Goal: Task Accomplishment & Management: Manage account settings

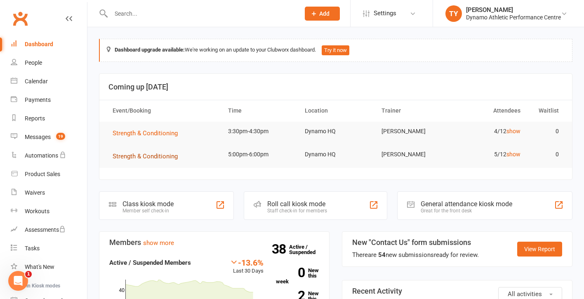
click at [146, 155] on span "Strength & Conditioning" at bounding box center [145, 156] width 65 height 7
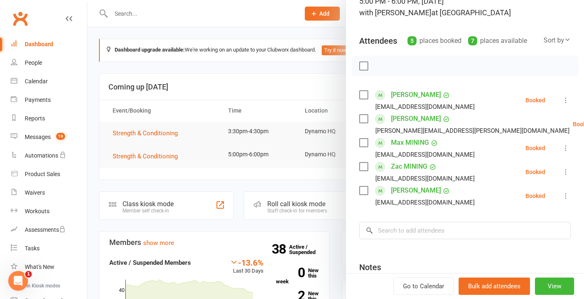
scroll to position [66, 0]
click at [398, 226] on input "search" at bounding box center [465, 230] width 212 height 17
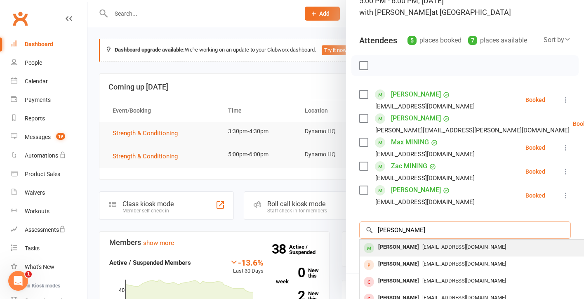
type input "[PERSON_NAME]"
drag, startPoint x: 394, startPoint y: 245, endPoint x: 383, endPoint y: 247, distance: 10.6
click at [383, 247] on div "[PERSON_NAME]" at bounding box center [398, 247] width 47 height 12
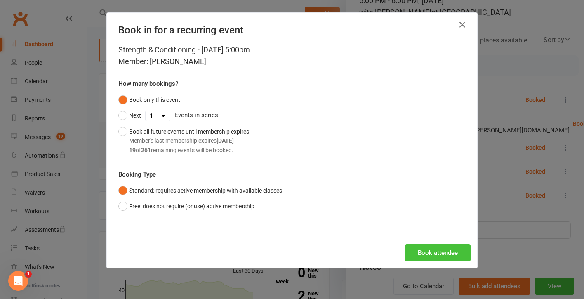
click at [430, 255] on button "Book attendee" at bounding box center [438, 252] width 66 height 17
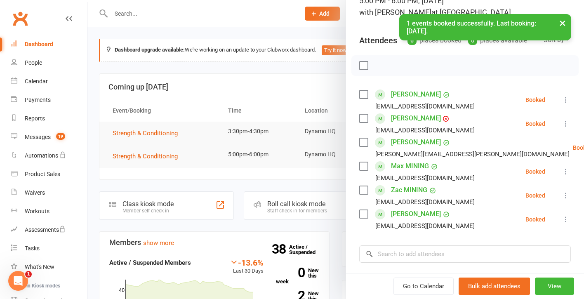
click at [404, 118] on link "[PERSON_NAME]" at bounding box center [416, 118] width 50 height 13
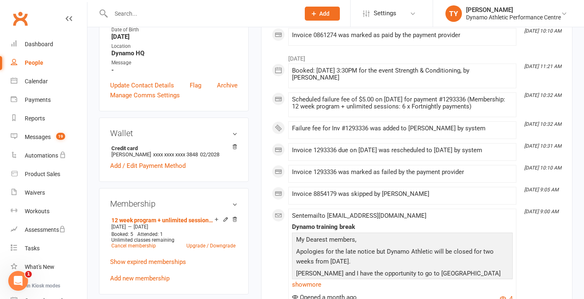
scroll to position [207, 0]
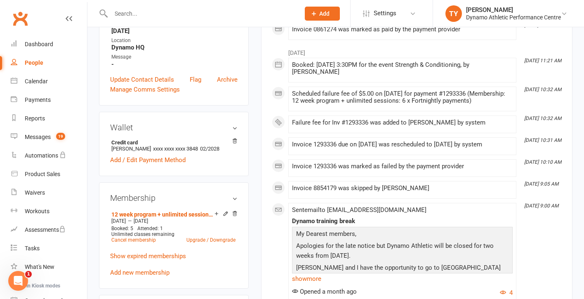
click at [121, 12] on input "text" at bounding box center [201, 14] width 186 height 12
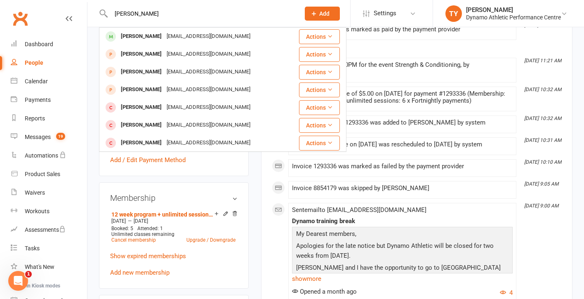
type input "[PERSON_NAME]"
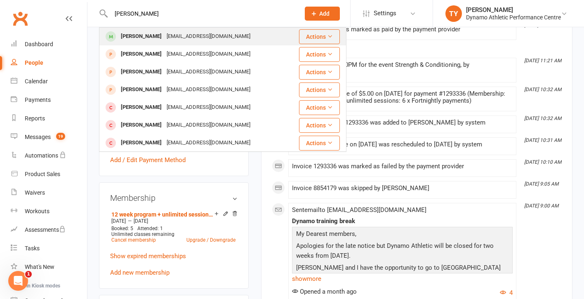
drag, startPoint x: 126, startPoint y: 27, endPoint x: 134, endPoint y: 38, distance: 13.3
click at [134, 38] on div "[PERSON_NAME]" at bounding box center [141, 37] width 46 height 12
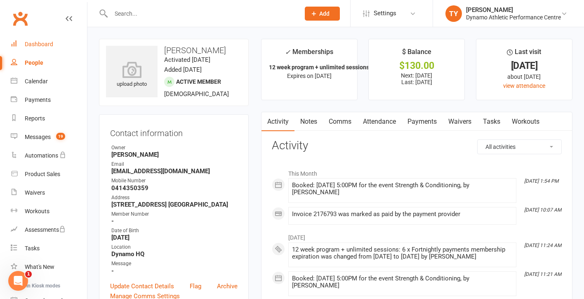
click at [28, 46] on div "Dashboard" at bounding box center [39, 44] width 28 height 7
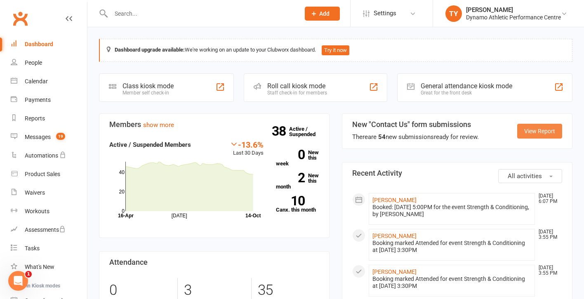
click at [533, 129] on link "View Report" at bounding box center [539, 131] width 45 height 15
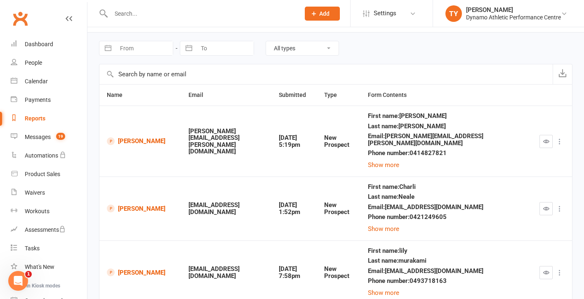
scroll to position [44, 0]
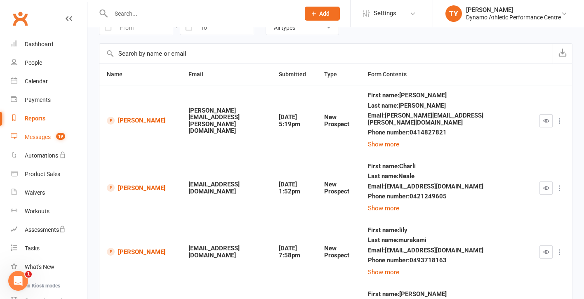
click at [38, 137] on div "Messages" at bounding box center [38, 137] width 26 height 7
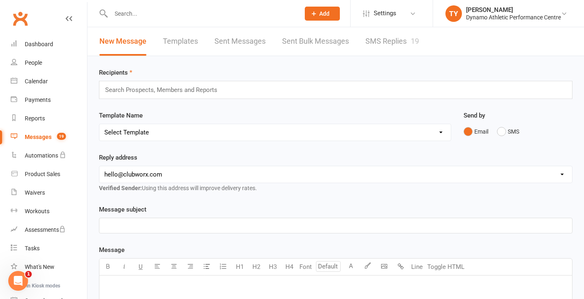
click at [381, 43] on link "SMS Replies 19" at bounding box center [392, 41] width 54 height 28
